Goal: Find specific page/section: Find specific page/section

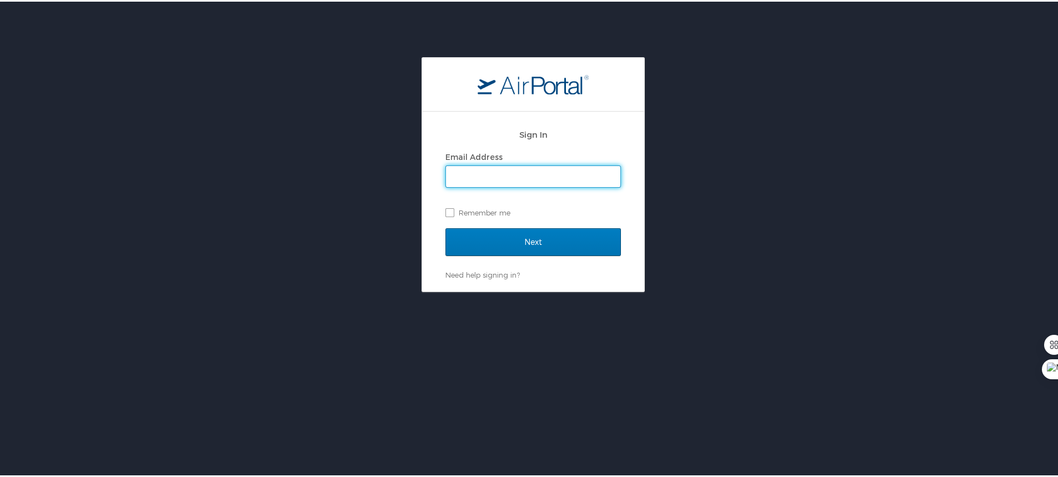
type input "wspend@aol.com"
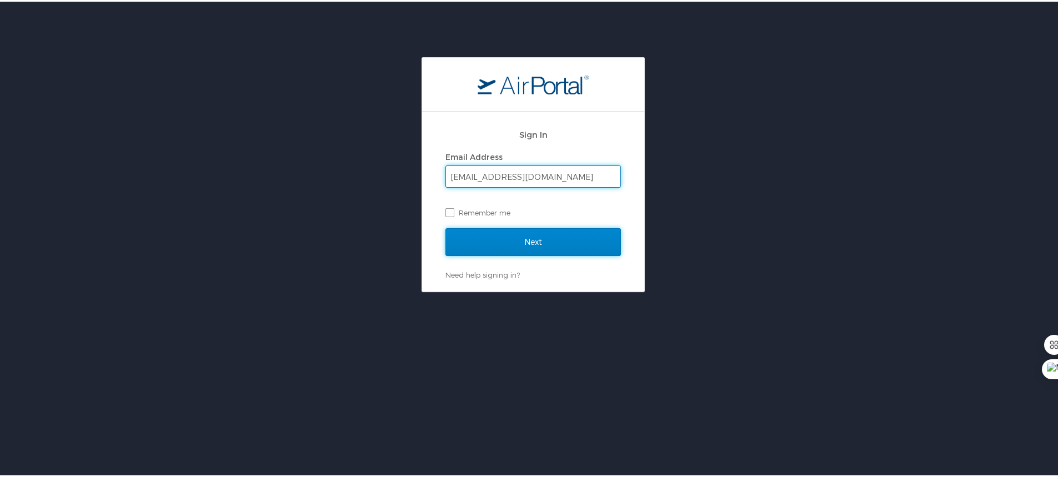
click at [519, 237] on input "Next" at bounding box center [534, 241] width 176 height 28
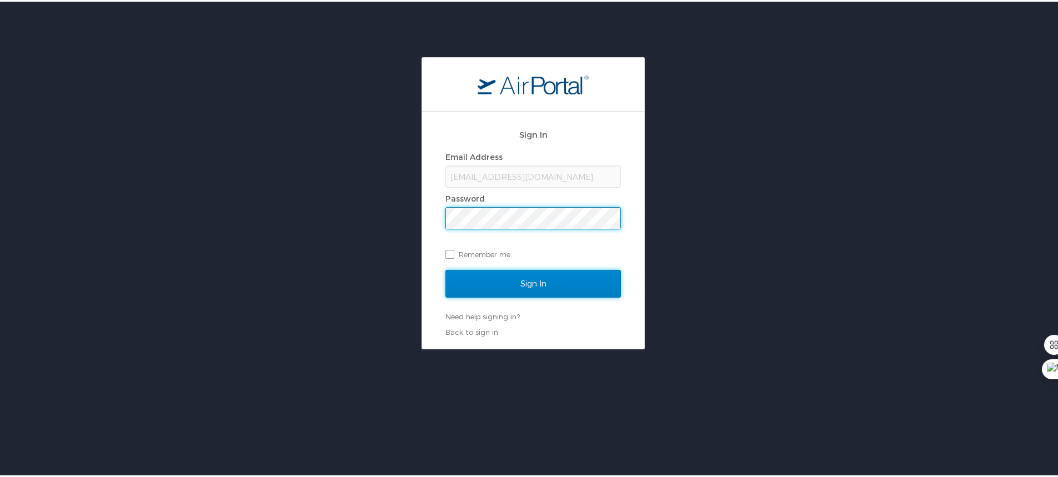
click at [533, 280] on input "Sign In" at bounding box center [534, 282] width 176 height 28
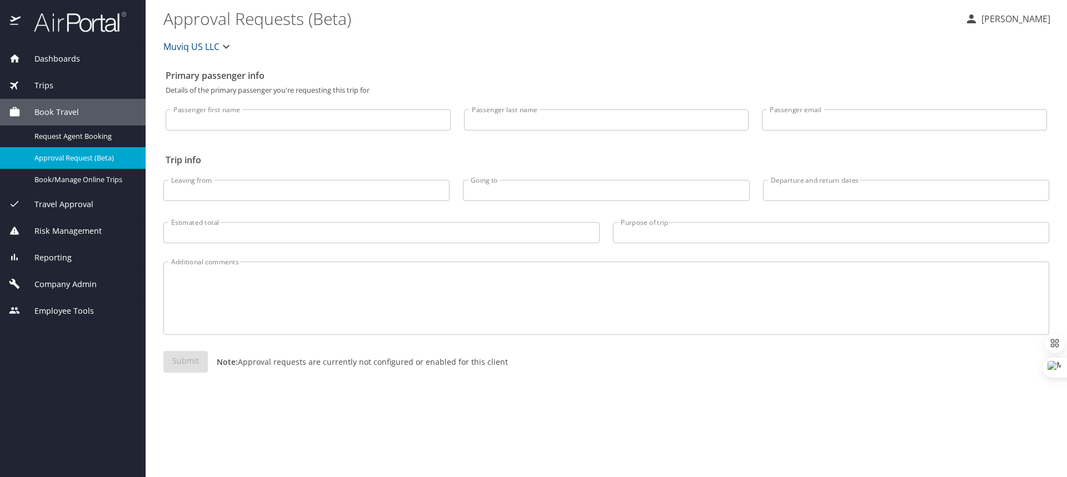
click at [56, 287] on span "Company Admin" at bounding box center [59, 284] width 76 height 12
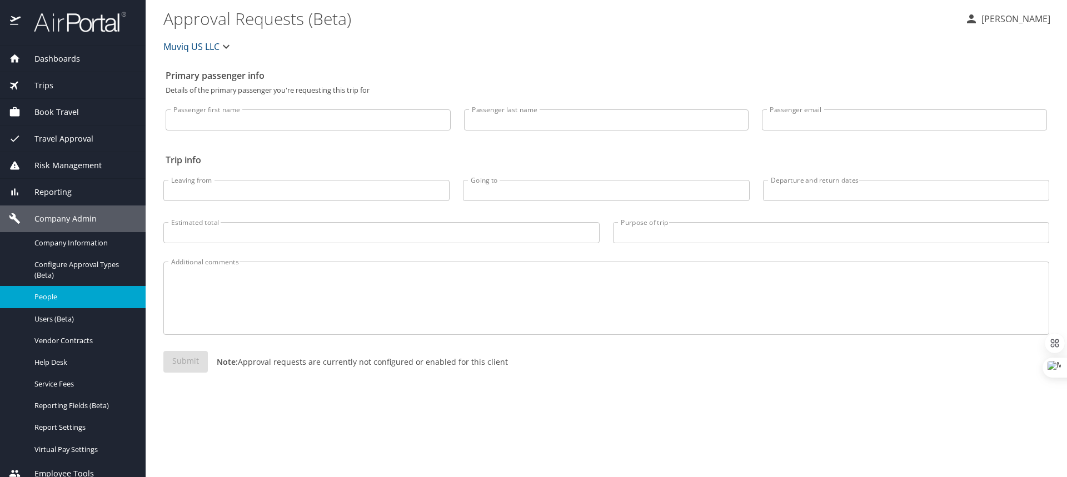
click at [54, 299] on span "People" at bounding box center [83, 297] width 98 height 11
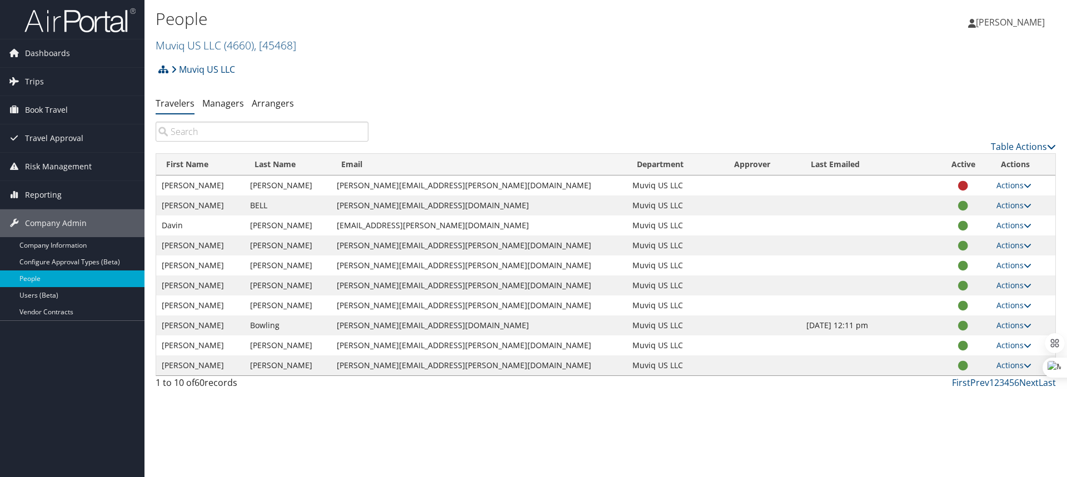
click at [223, 139] on input "search" at bounding box center [262, 132] width 213 height 20
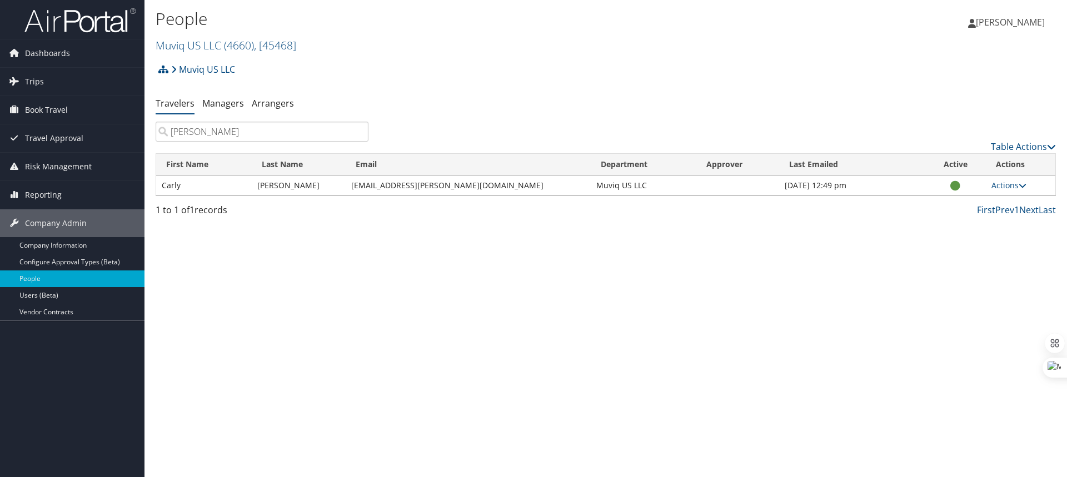
type input "gatter"
click at [645, 323] on div "People Muviq US LLC ( 4660 ) , [ 45468 ] Muviq US LLC, [45468] Wendy Spencer We…" at bounding box center [605, 238] width 922 height 477
click at [434, 279] on div "People Muviq US LLC ( 4660 ) , [ 45468 ] Muviq US LLC, [45468] Wendy Spencer We…" at bounding box center [605, 238] width 922 height 477
